Goal: Task Accomplishment & Management: Use online tool/utility

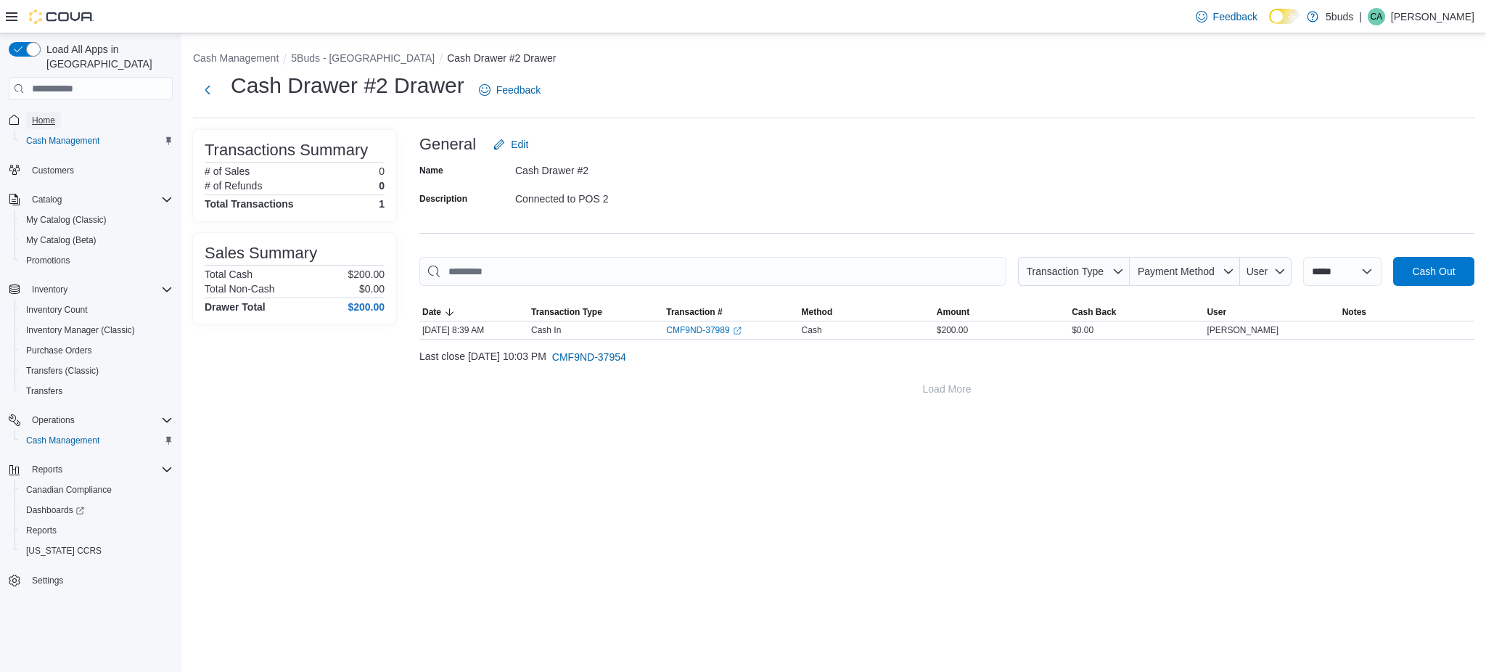
click at [38, 115] on span "Home" at bounding box center [43, 121] width 23 height 12
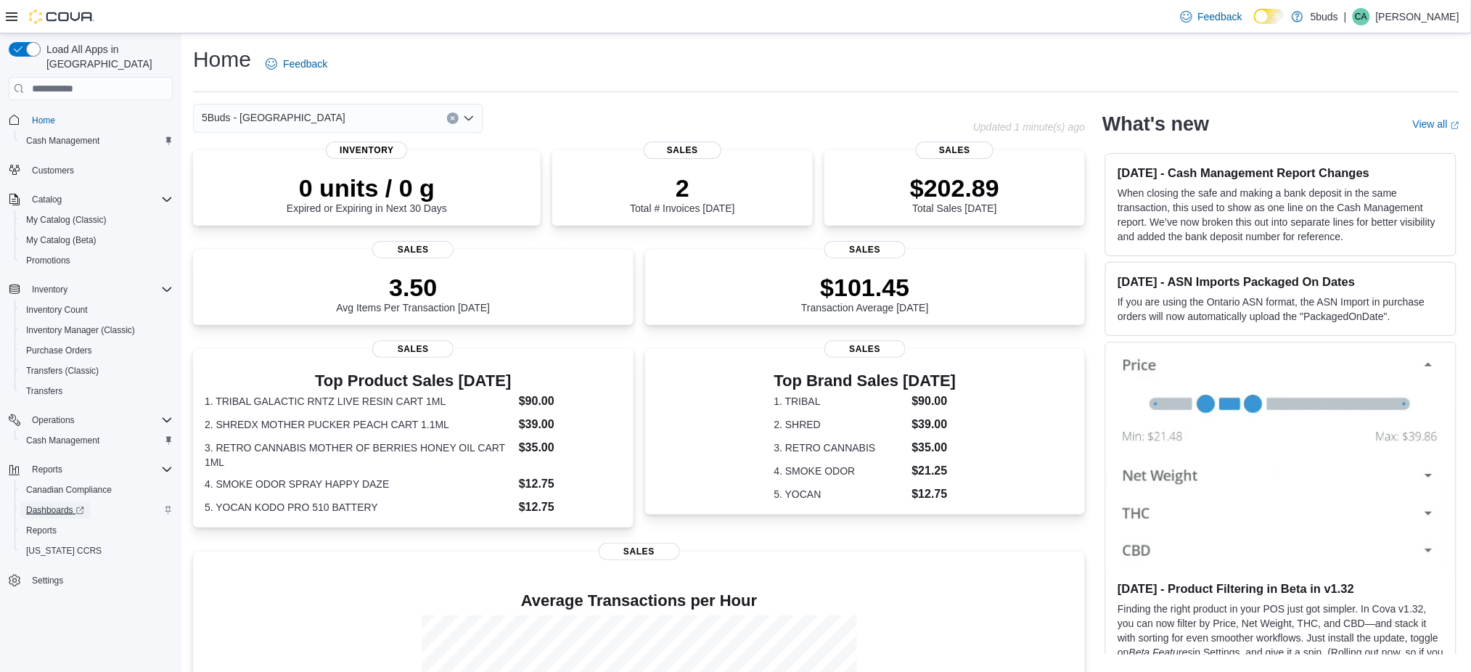
click at [40, 504] on span "Dashboards" at bounding box center [55, 510] width 58 height 12
click at [55, 522] on span "Reports" at bounding box center [41, 530] width 30 height 17
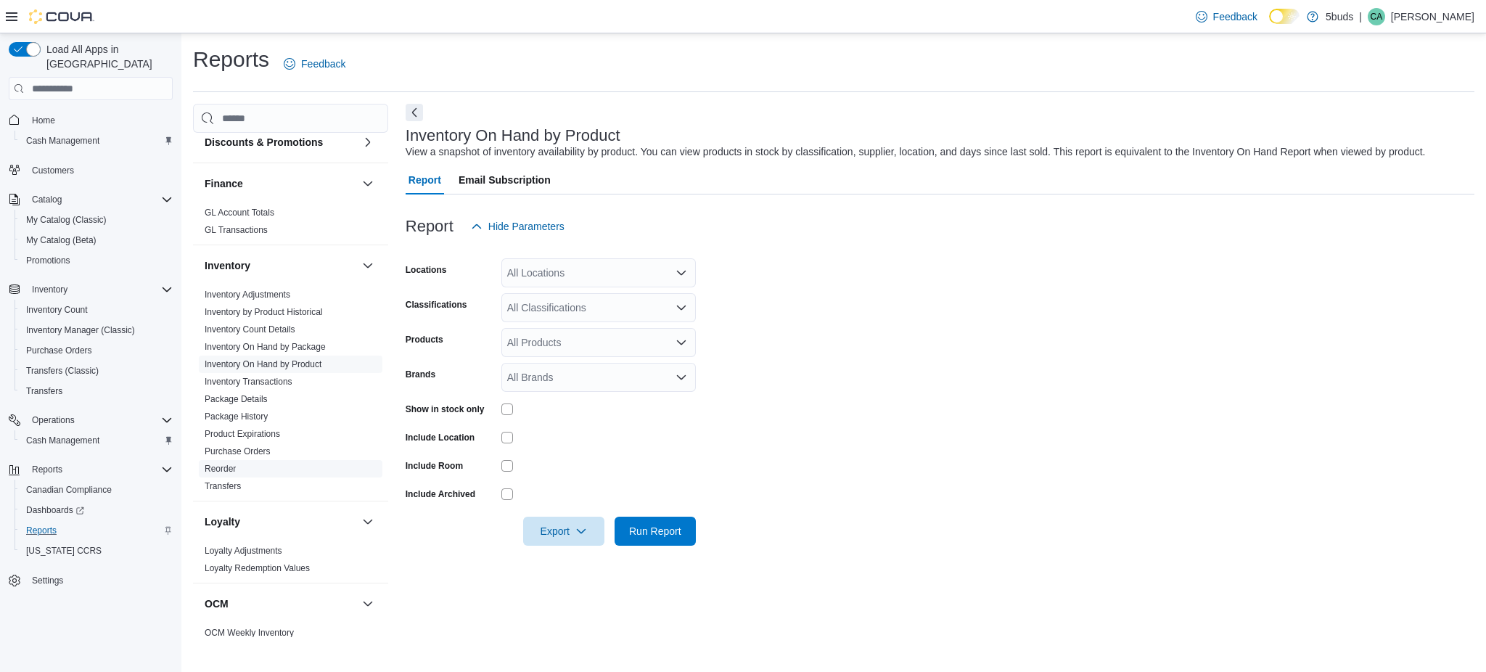
scroll to position [483, 0]
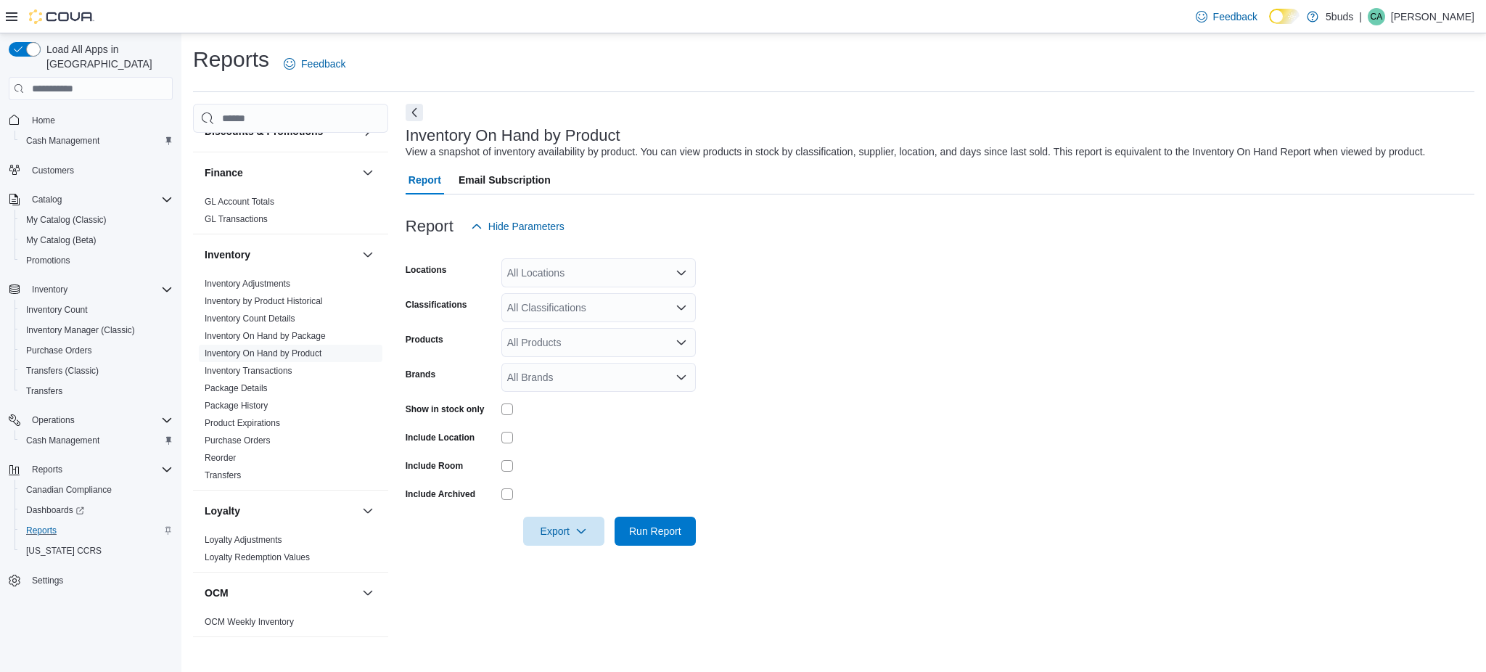
click at [567, 264] on div "All Locations" at bounding box center [598, 272] width 194 height 29
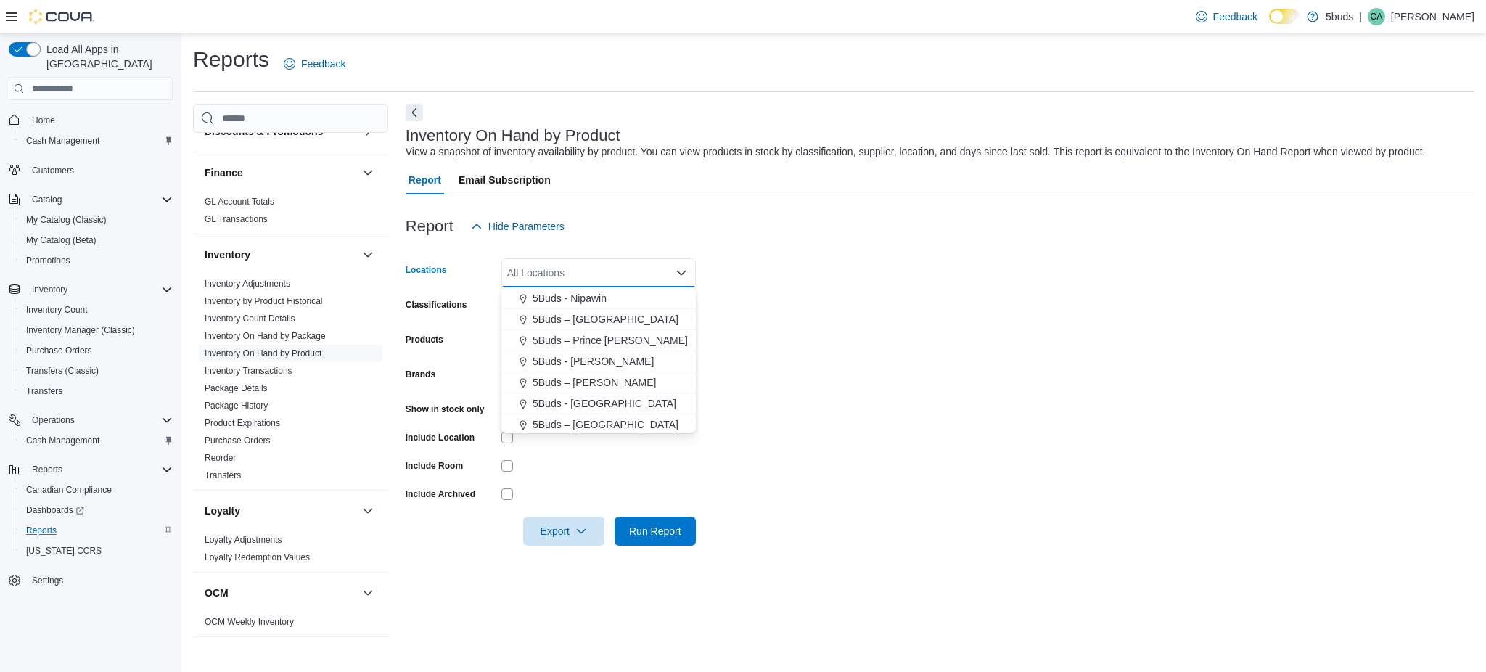
scroll to position [107, 0]
click at [599, 403] on span "5Buds - [GEOGRAPHIC_DATA]" at bounding box center [605, 401] width 144 height 15
click at [739, 393] on form "Locations 5Buds - [GEOGRAPHIC_DATA] Combo box. Selected. 5Buds - [GEOGRAPHIC_DA…" at bounding box center [940, 393] width 1069 height 305
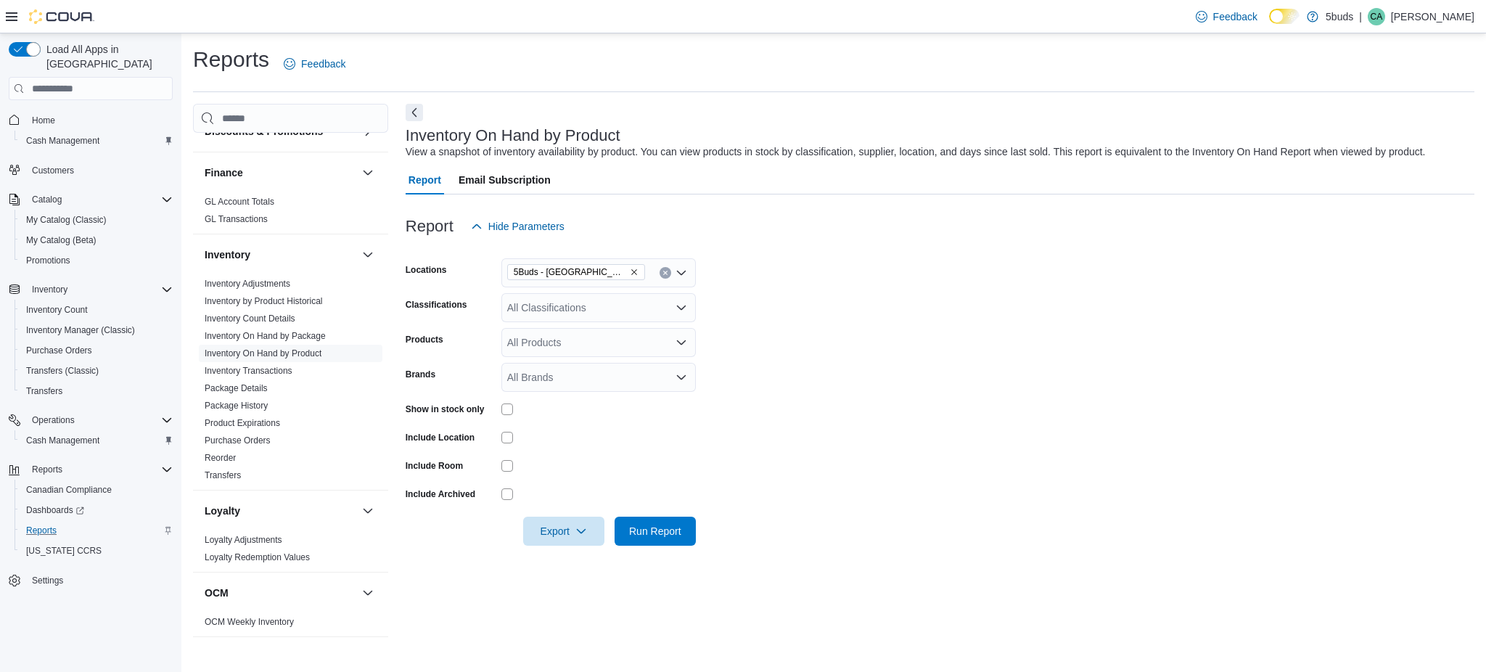
click at [614, 311] on div "All Classifications" at bounding box center [598, 307] width 194 height 29
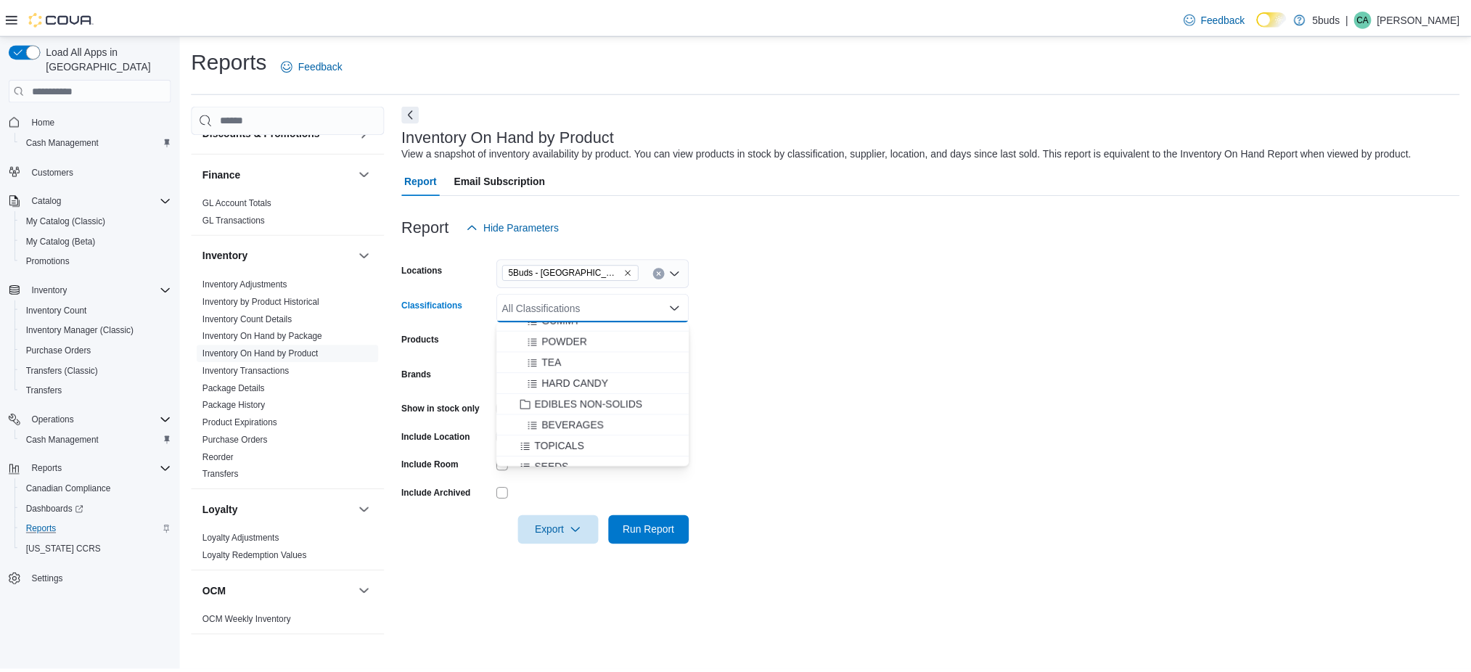
scroll to position [677, 0]
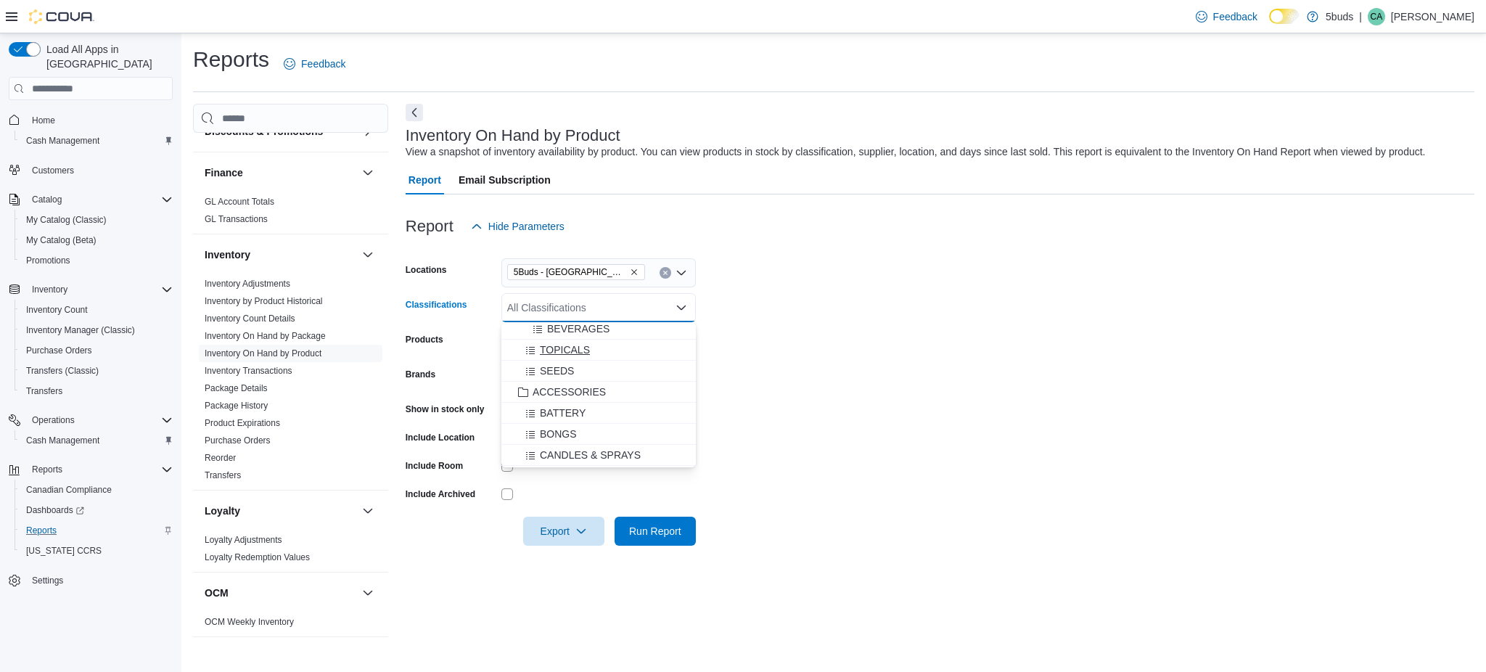
click at [589, 347] on span "TOPICALS" at bounding box center [565, 350] width 50 height 15
click at [805, 364] on form "Locations 5Buds - [GEOGRAPHIC_DATA] Classifications TOPICALS Combo box. Selecte…" at bounding box center [940, 393] width 1069 height 305
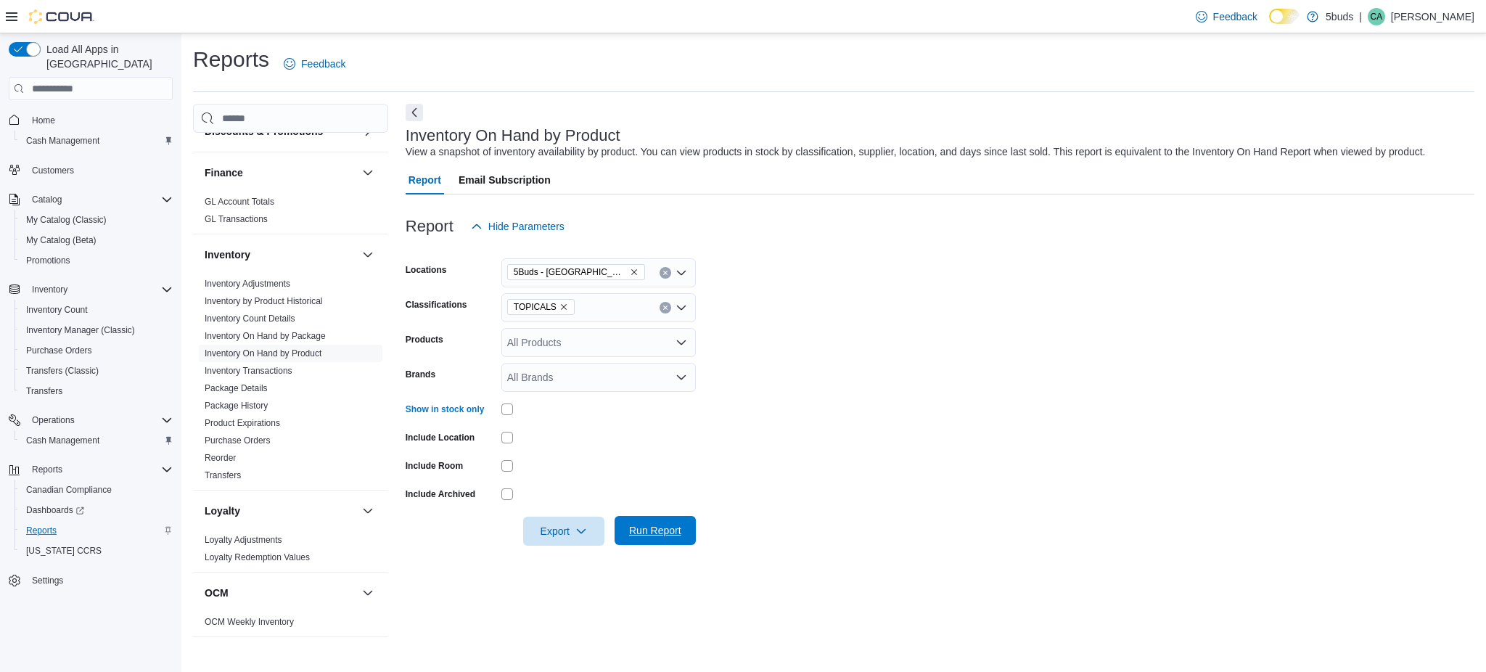
click at [666, 518] on span "Run Report" at bounding box center [655, 530] width 64 height 29
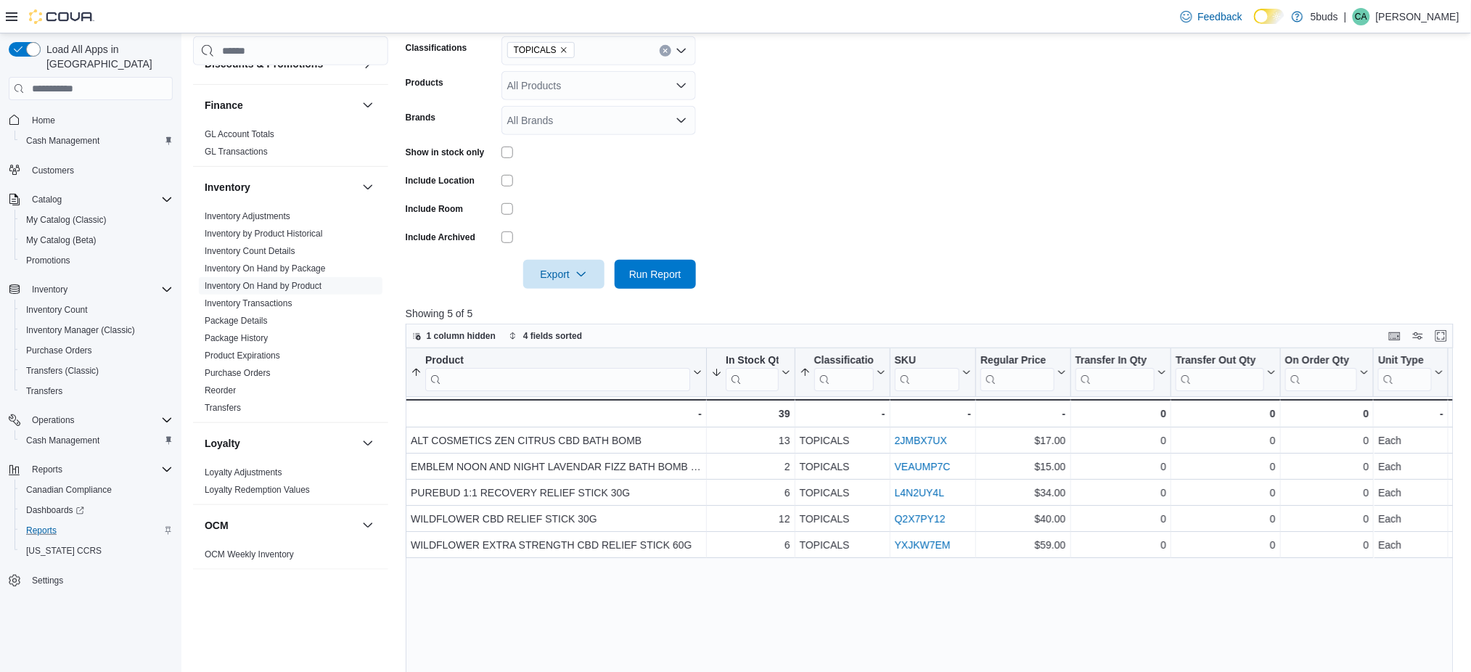
scroll to position [290, 0]
